Goal: Find specific page/section

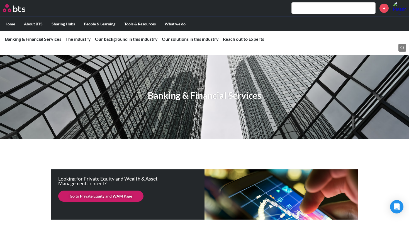
click at [309, 9] on input "text" at bounding box center [334, 8] width 84 height 11
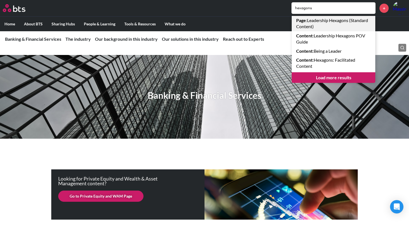
type input "hexagons"
click at [334, 22] on link "Page : Leadership Hexagons (Standard Content)" at bounding box center [334, 23] width 84 height 15
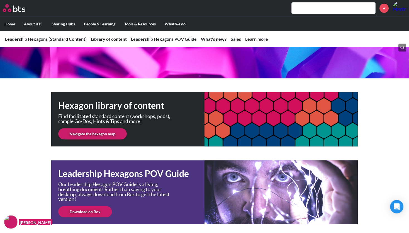
scroll to position [65, 0]
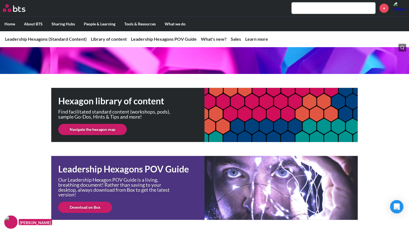
click at [91, 128] on link "Navigate the hexagon map" at bounding box center [92, 129] width 69 height 11
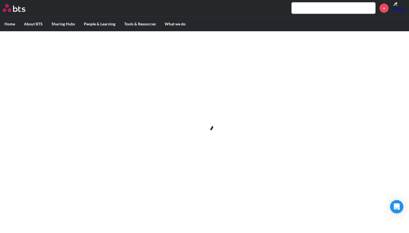
scroll to position [0, 0]
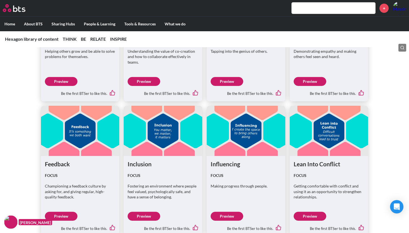
scroll to position [1326, 0]
click at [63, 212] on link "Preview" at bounding box center [61, 216] width 33 height 9
